Goal: Information Seeking & Learning: Learn about a topic

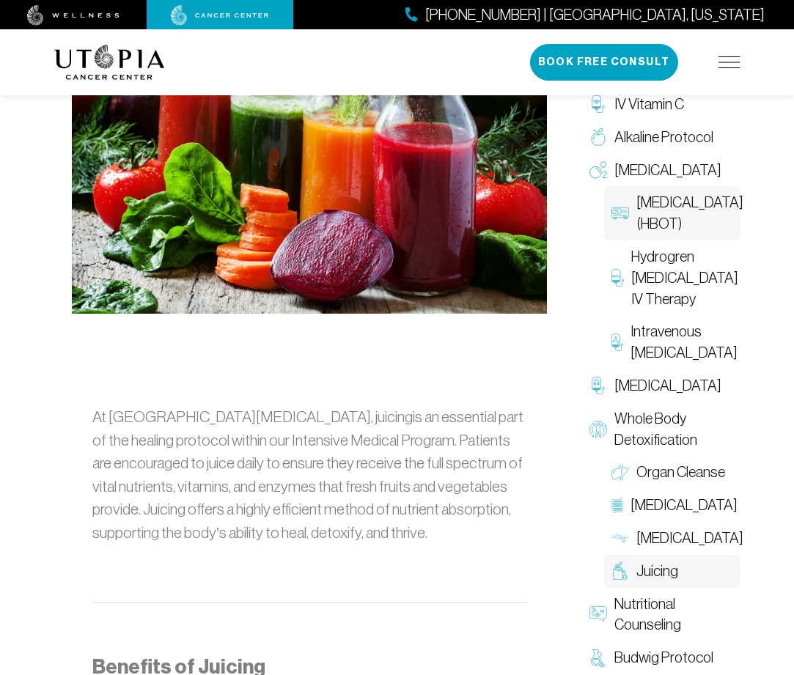
scroll to position [513, 0]
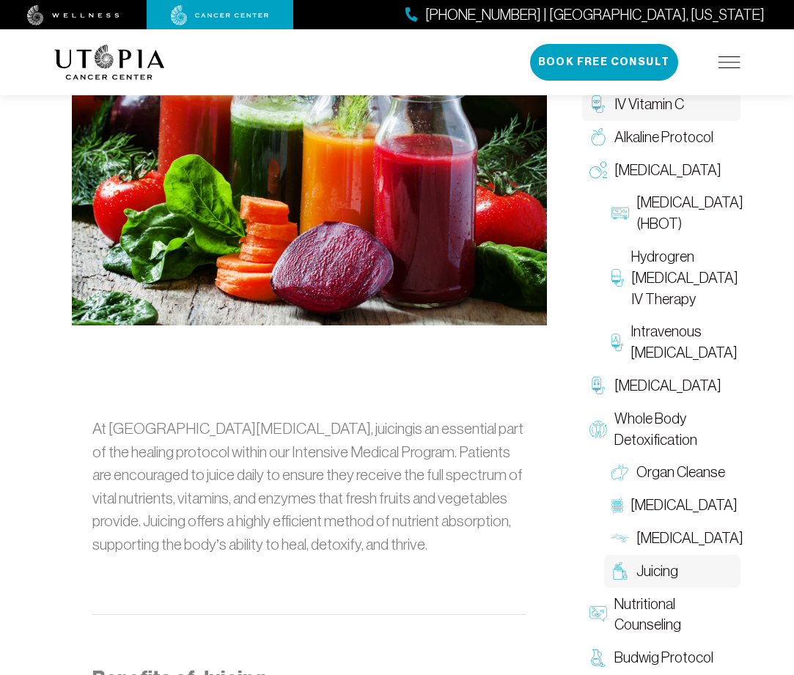
click at [648, 106] on span "IV Vitamin C" at bounding box center [649, 104] width 70 height 21
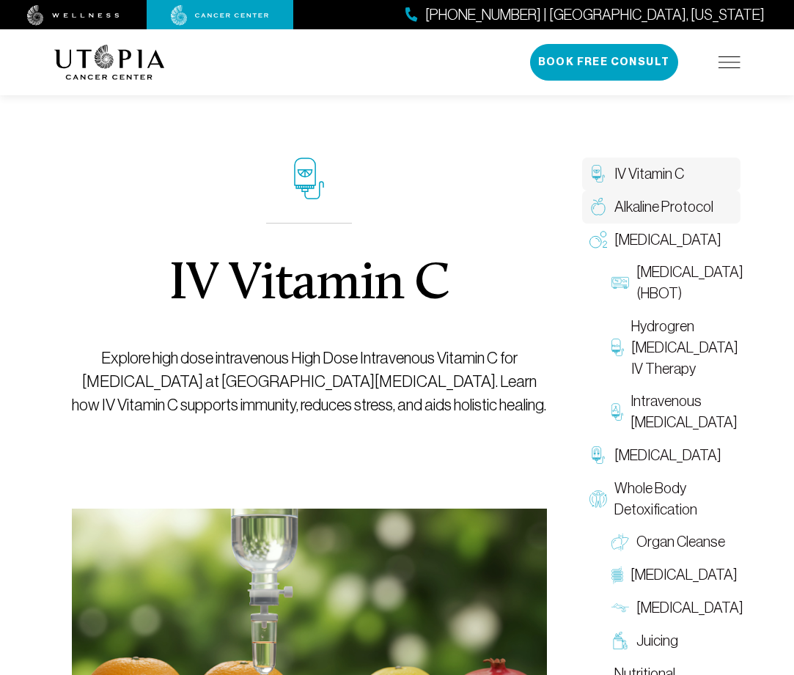
click at [642, 209] on span "Alkaline Protocol" at bounding box center [663, 207] width 99 height 21
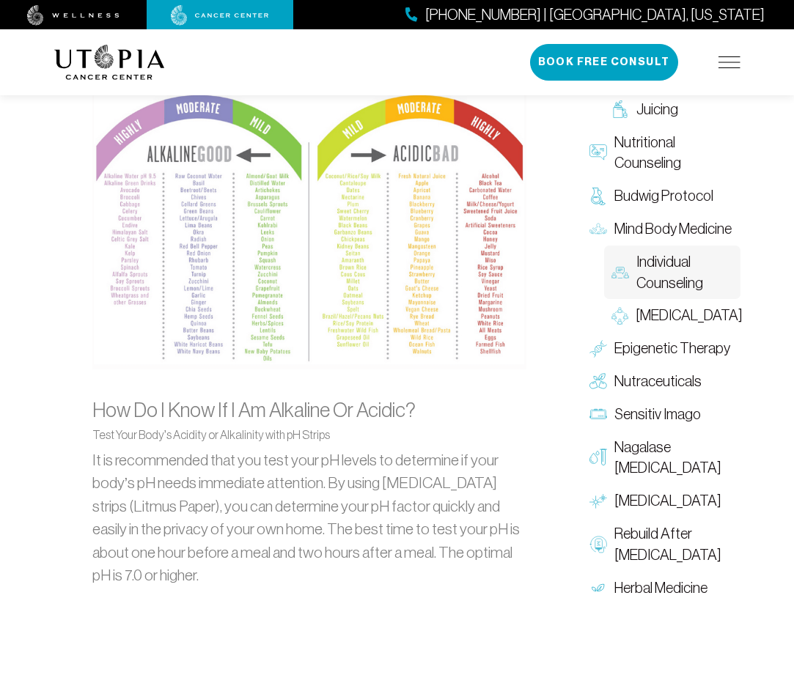
scroll to position [1540, 0]
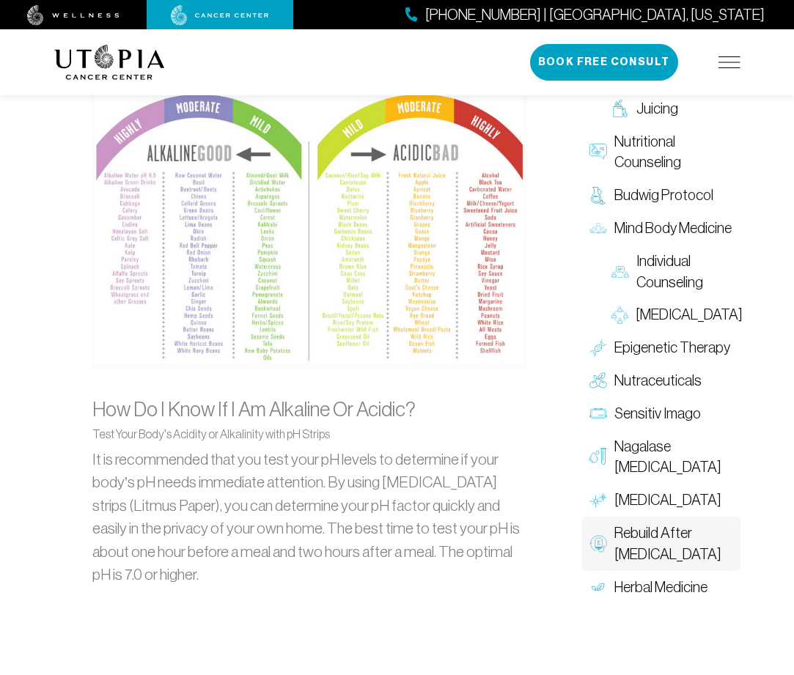
click at [653, 535] on span "Rebuild After [MEDICAL_DATA]" at bounding box center [673, 544] width 119 height 43
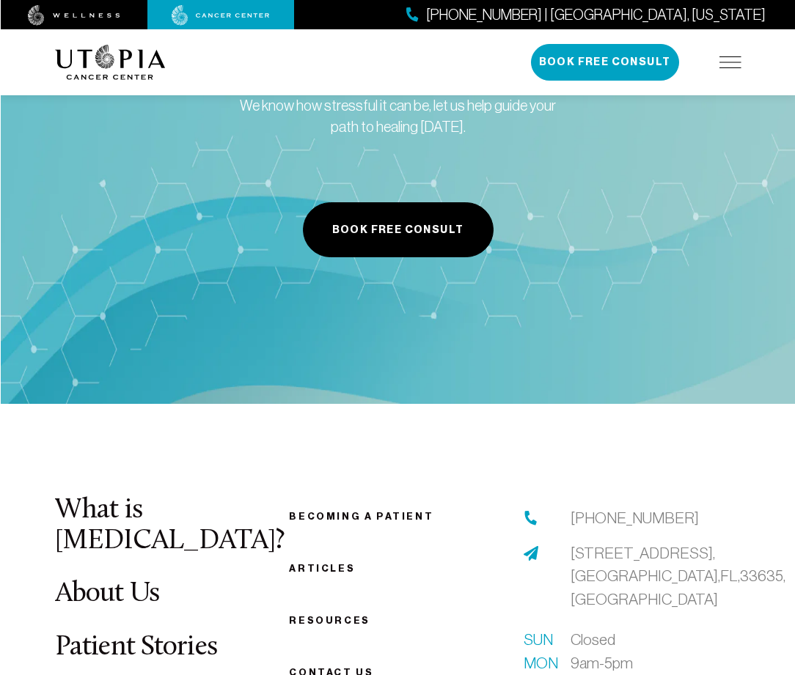
scroll to position [5881, 0]
